Goal: Information Seeking & Learning: Learn about a topic

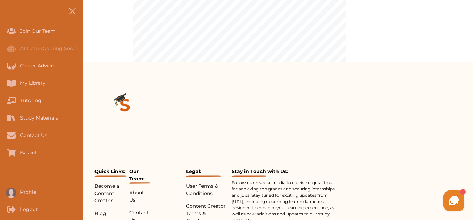
scroll to position [430, 0]
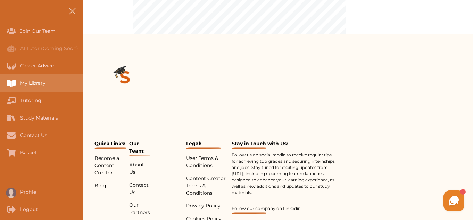
click at [47, 84] on div "My Library" at bounding box center [41, 82] width 83 height 17
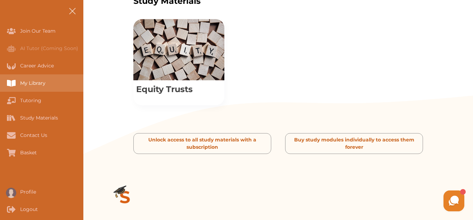
scroll to position [410, 0]
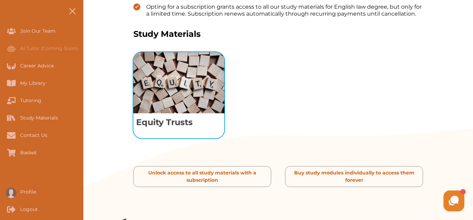
click at [171, 61] on img "View study module: Equity Trusts" at bounding box center [178, 82] width 91 height 61
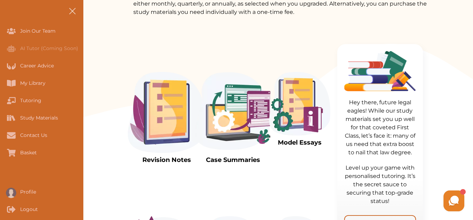
scroll to position [134, 0]
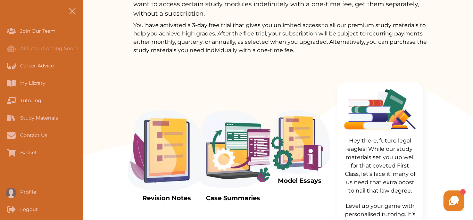
click at [301, 150] on img at bounding box center [299, 142] width 61 height 64
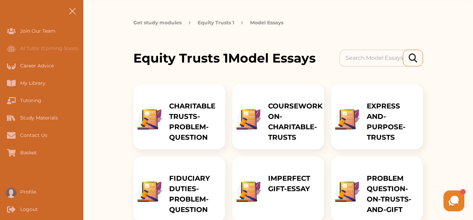
scroll to position [50, 0]
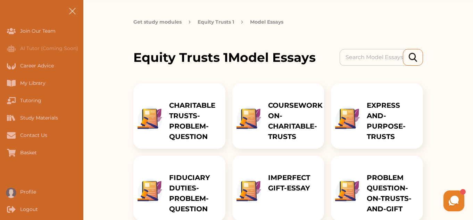
click at [368, 56] on input at bounding box center [374, 57] width 70 height 17
type input "resulting and constructive trust"
click at [417, 52] on div at bounding box center [413, 57] width 20 height 17
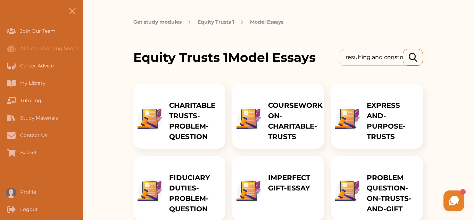
click at [413, 57] on img at bounding box center [412, 57] width 8 height 9
